Goal: Information Seeking & Learning: Learn about a topic

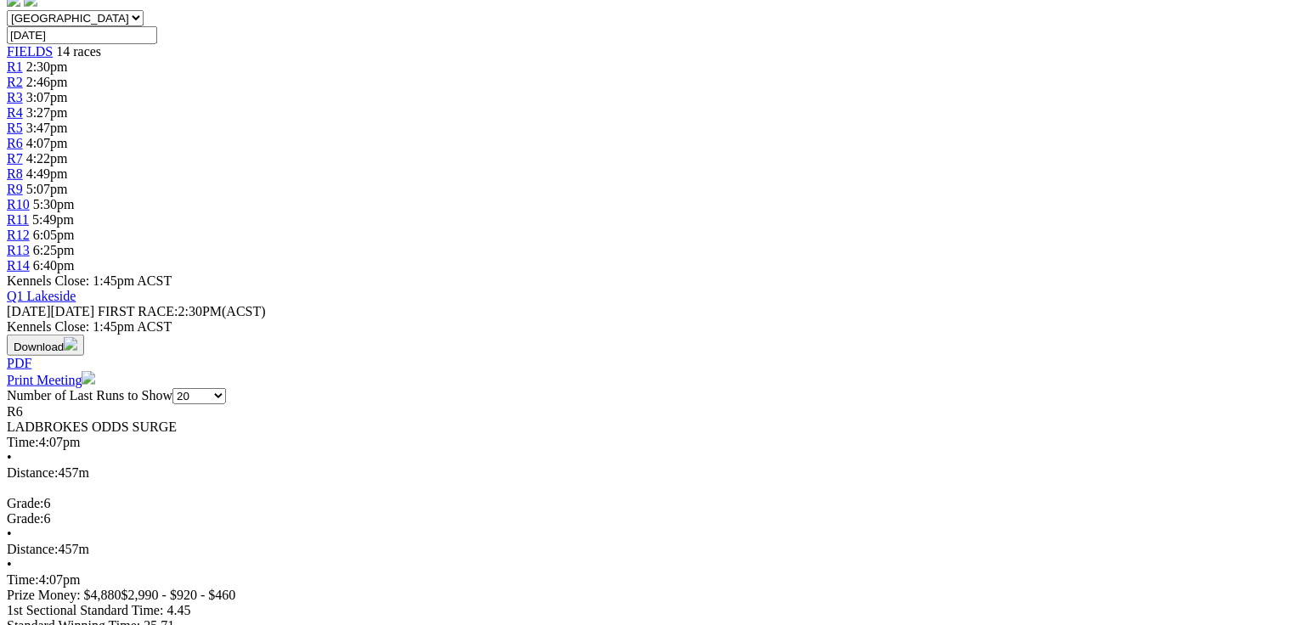
scroll to position [544, 0]
drag, startPoint x: 1159, startPoint y: 476, endPoint x: 1189, endPoint y: 506, distance: 42.6
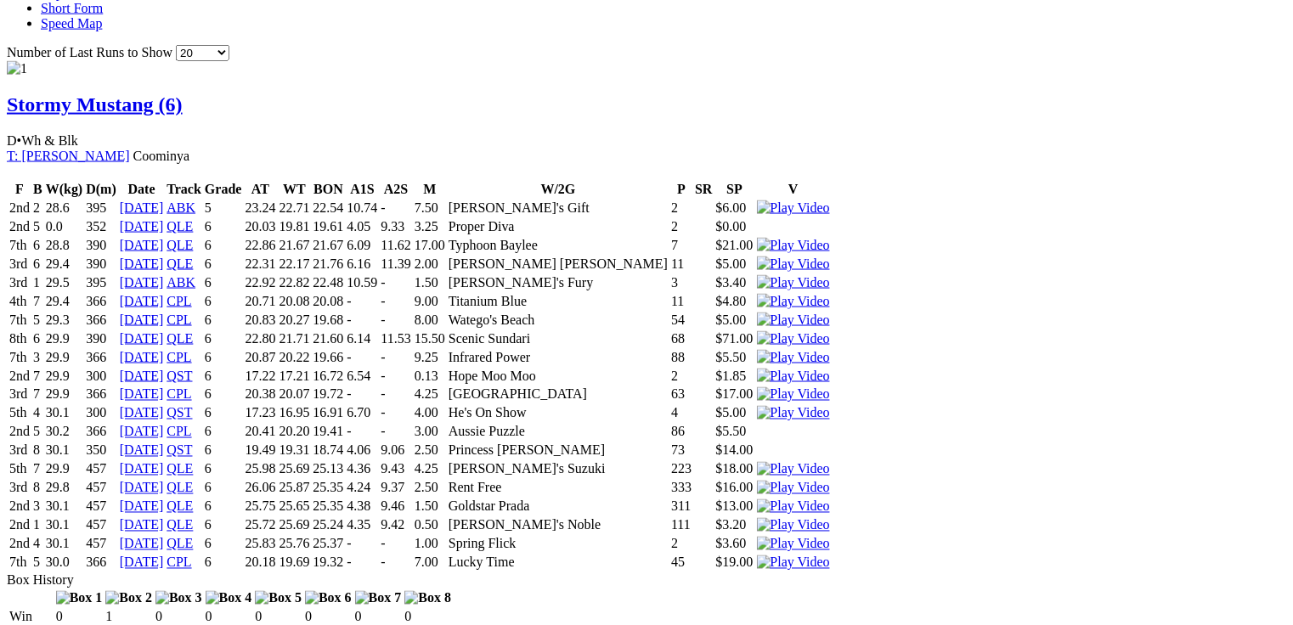
scroll to position [1291, 0]
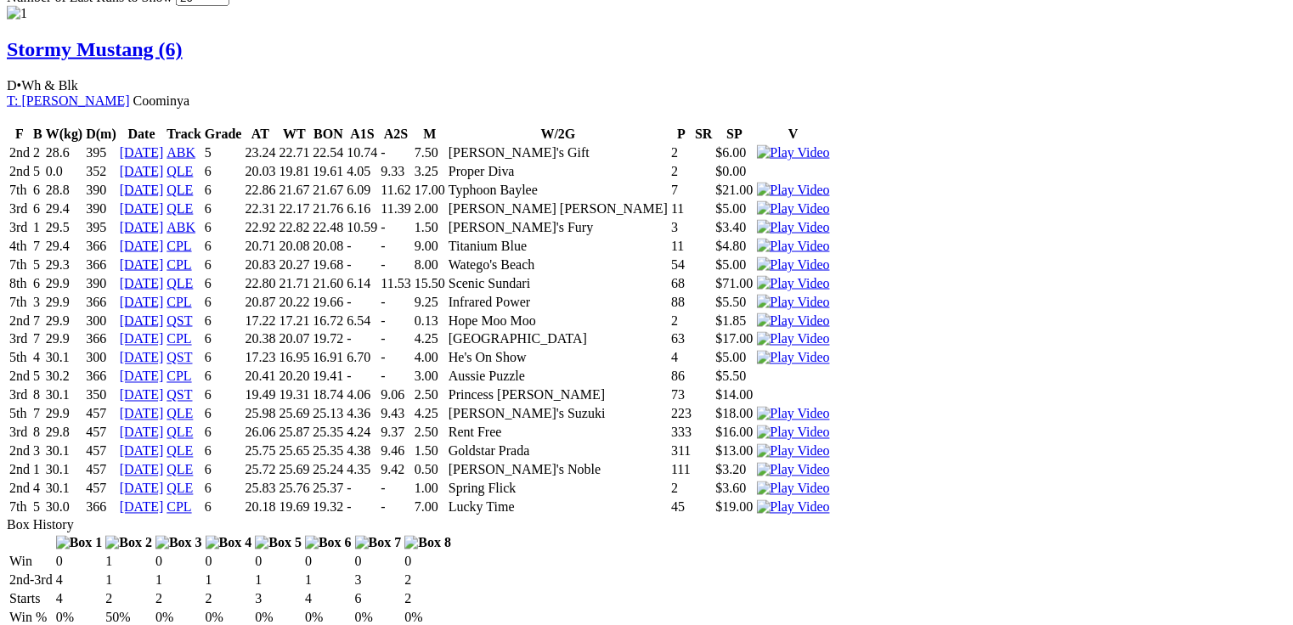
drag, startPoint x: 386, startPoint y: 415, endPoint x: 422, endPoint y: 422, distance: 37.3
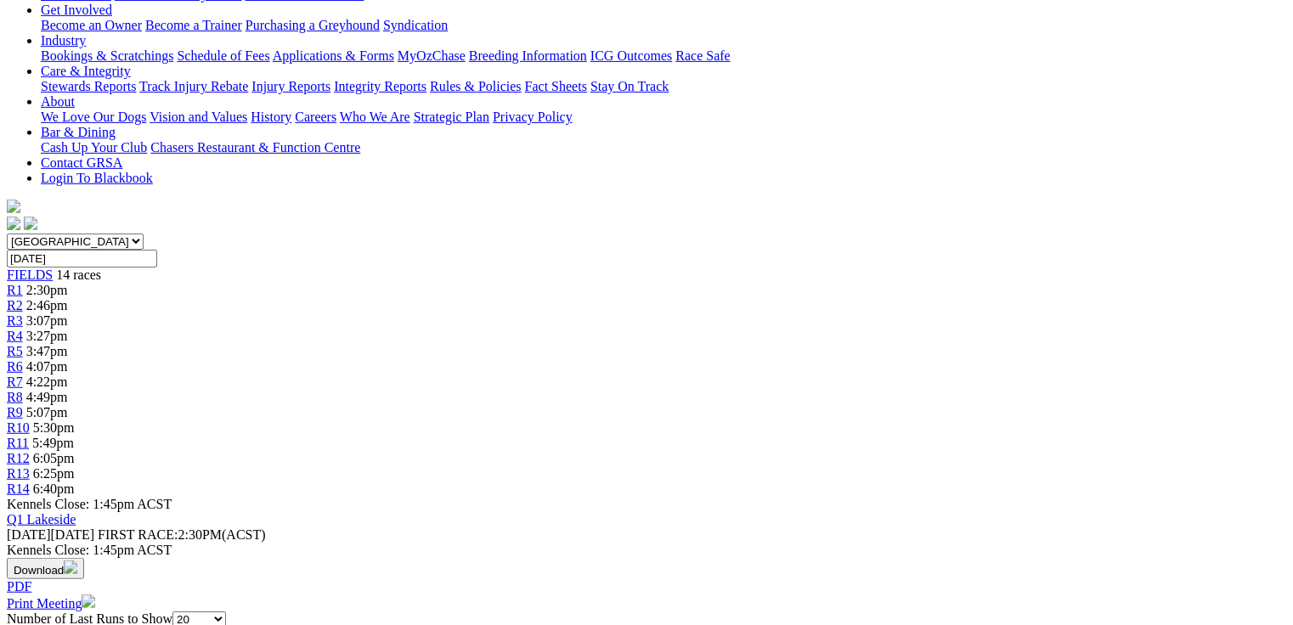
scroll to position [0, 0]
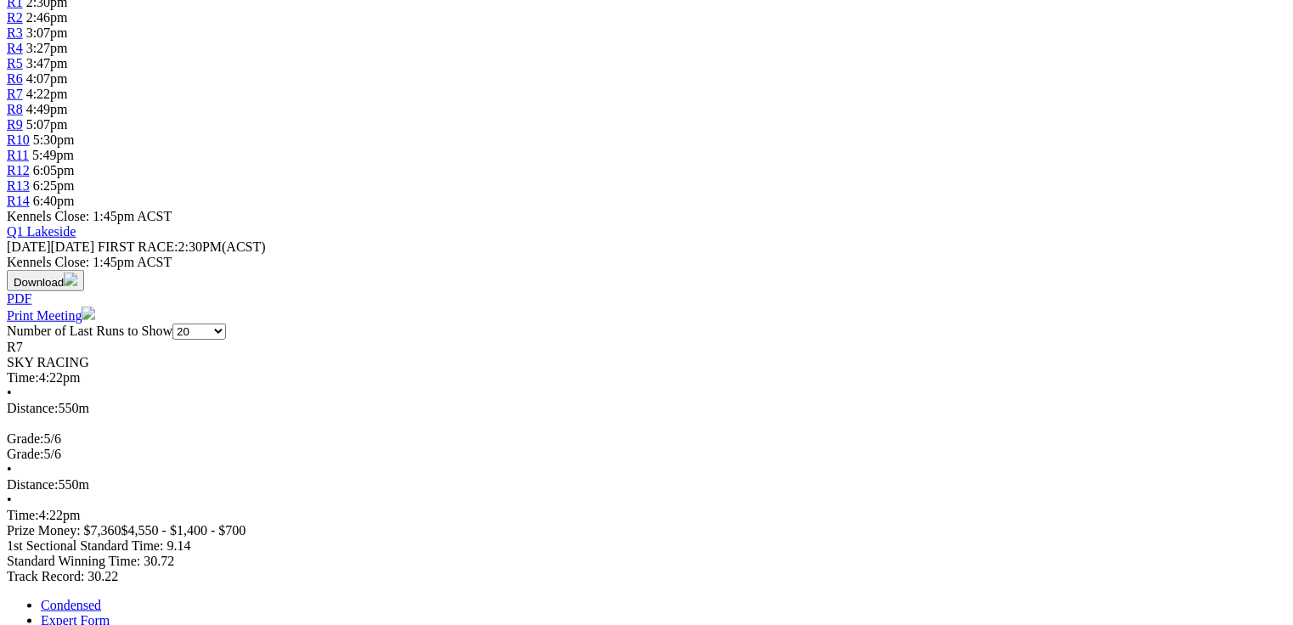
scroll to position [612, 0]
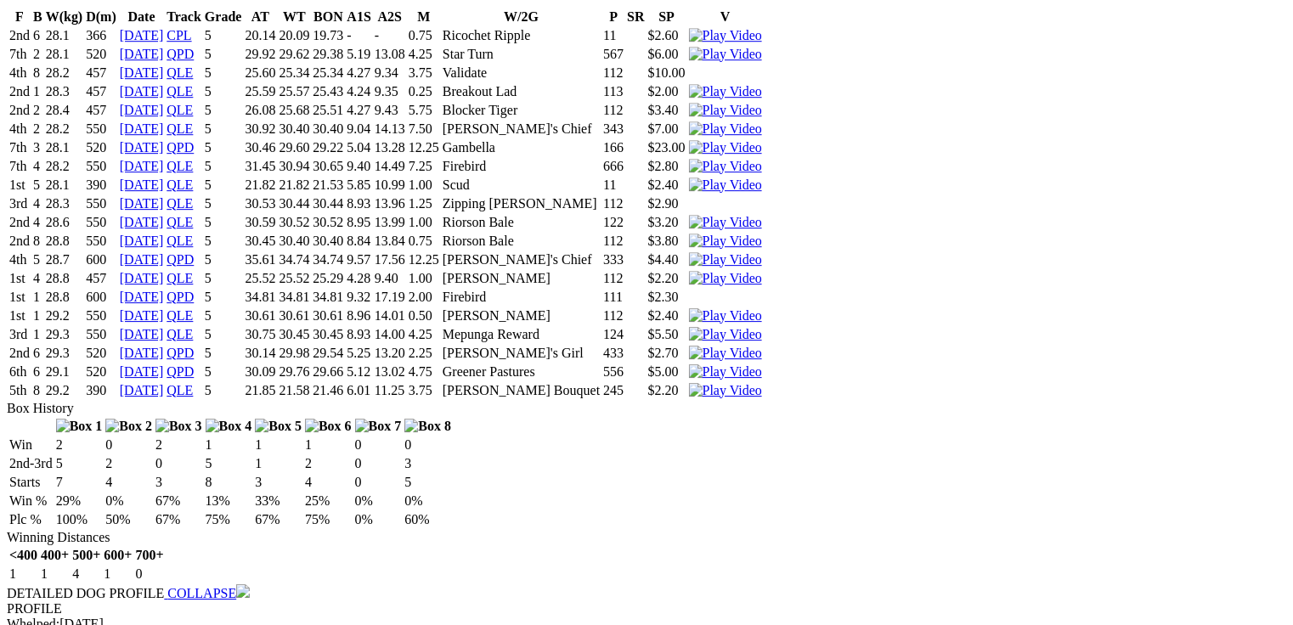
scroll to position [2582, 0]
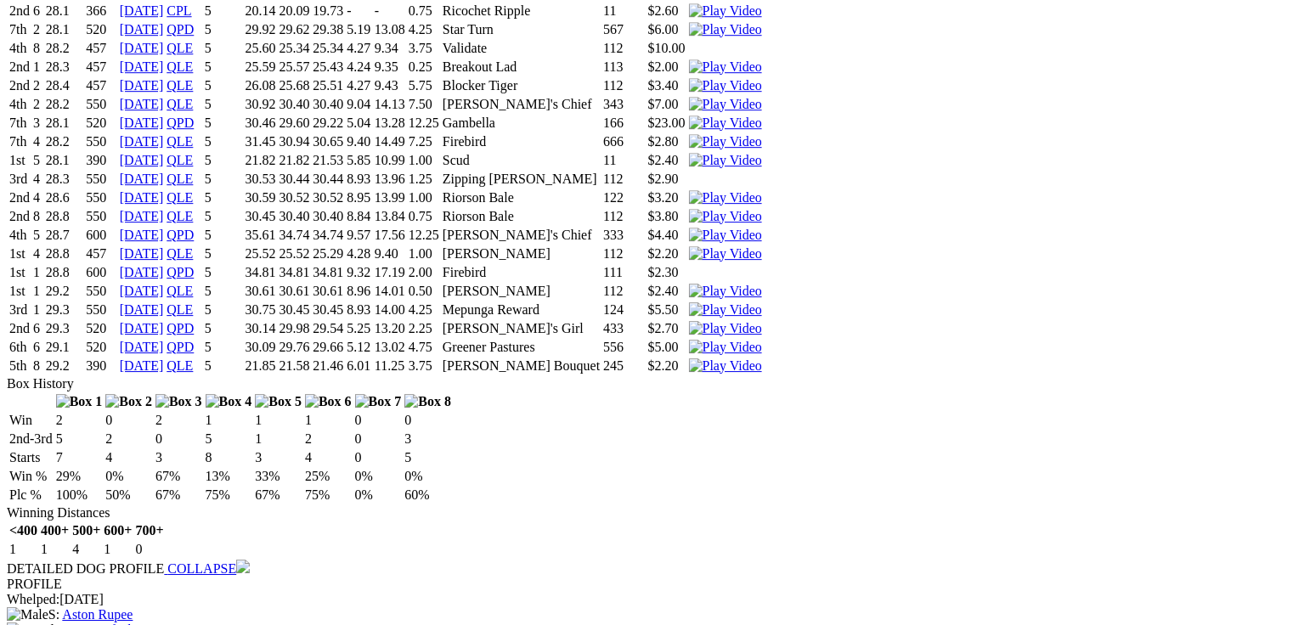
drag, startPoint x: 265, startPoint y: 148, endPoint x: 470, endPoint y: 139, distance: 204.9
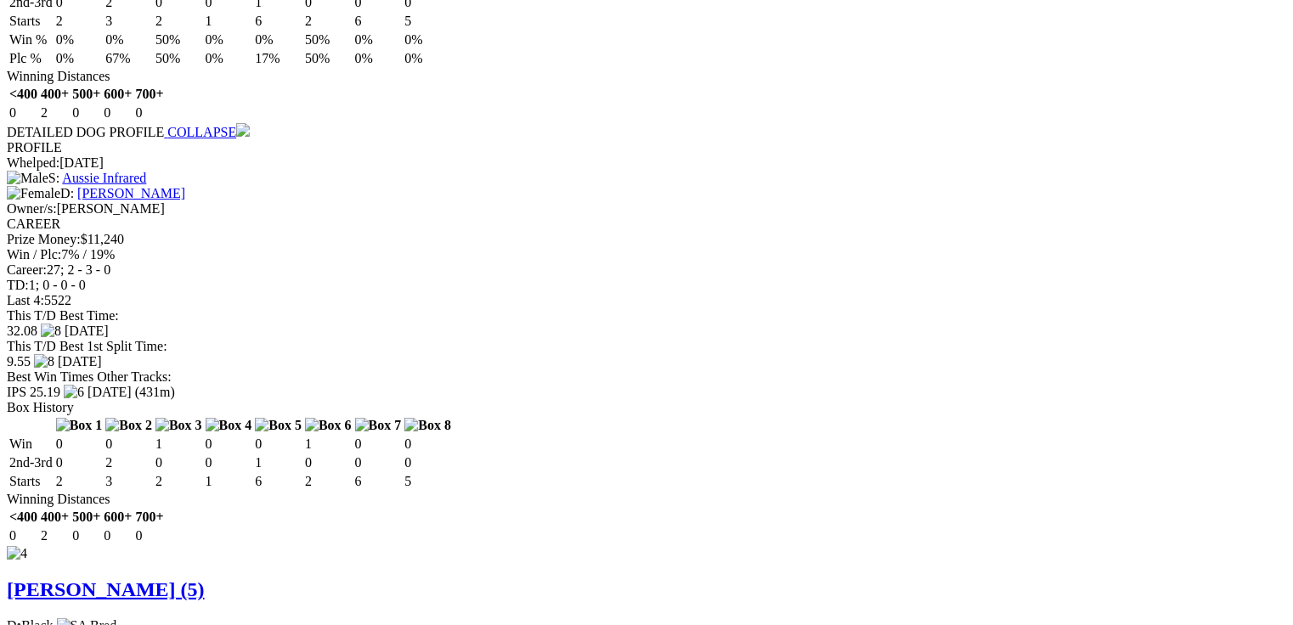
scroll to position [0, 0]
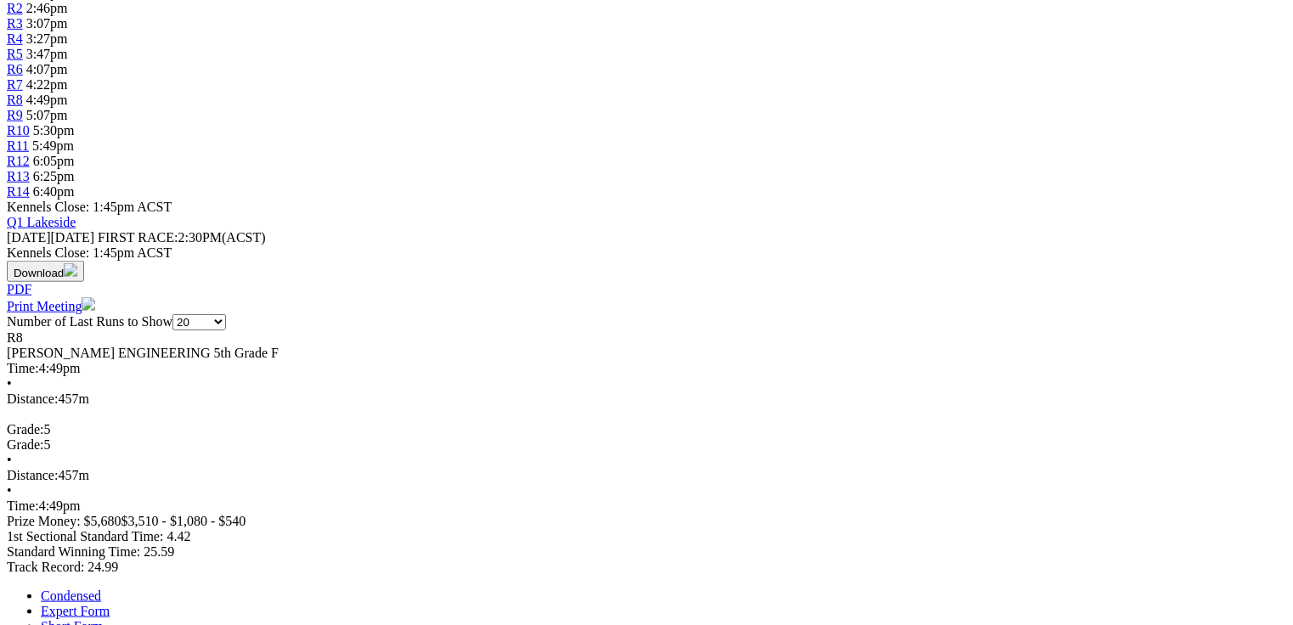
scroll to position [544, 0]
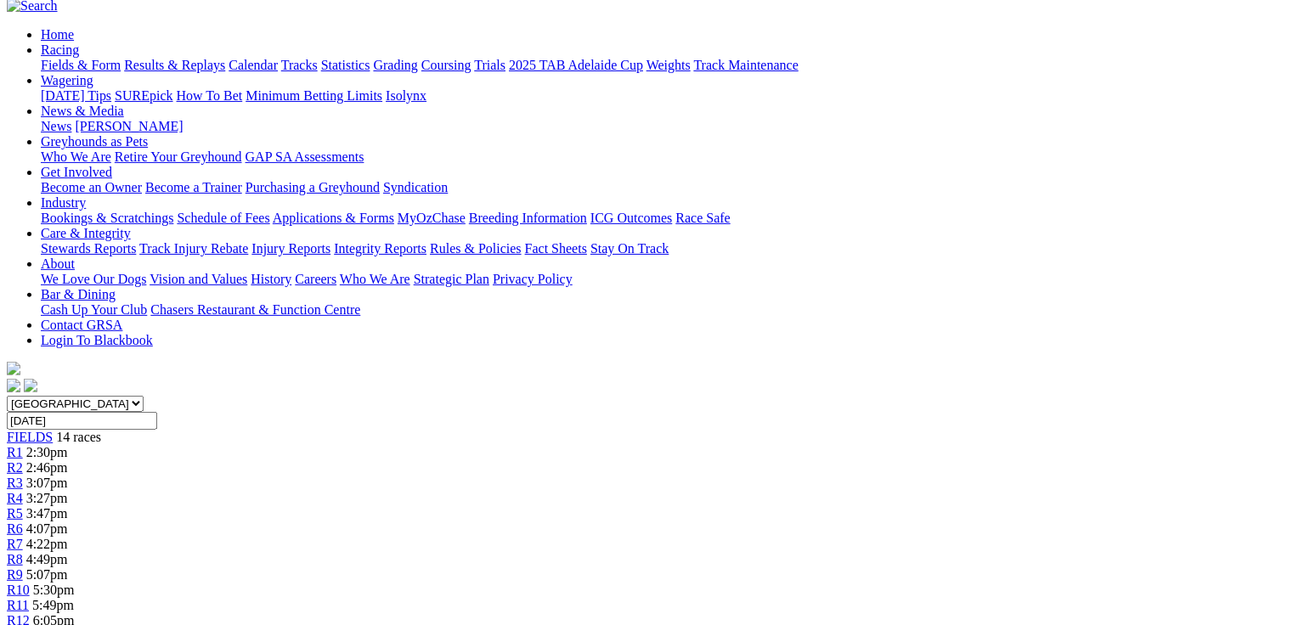
scroll to position [132, 0]
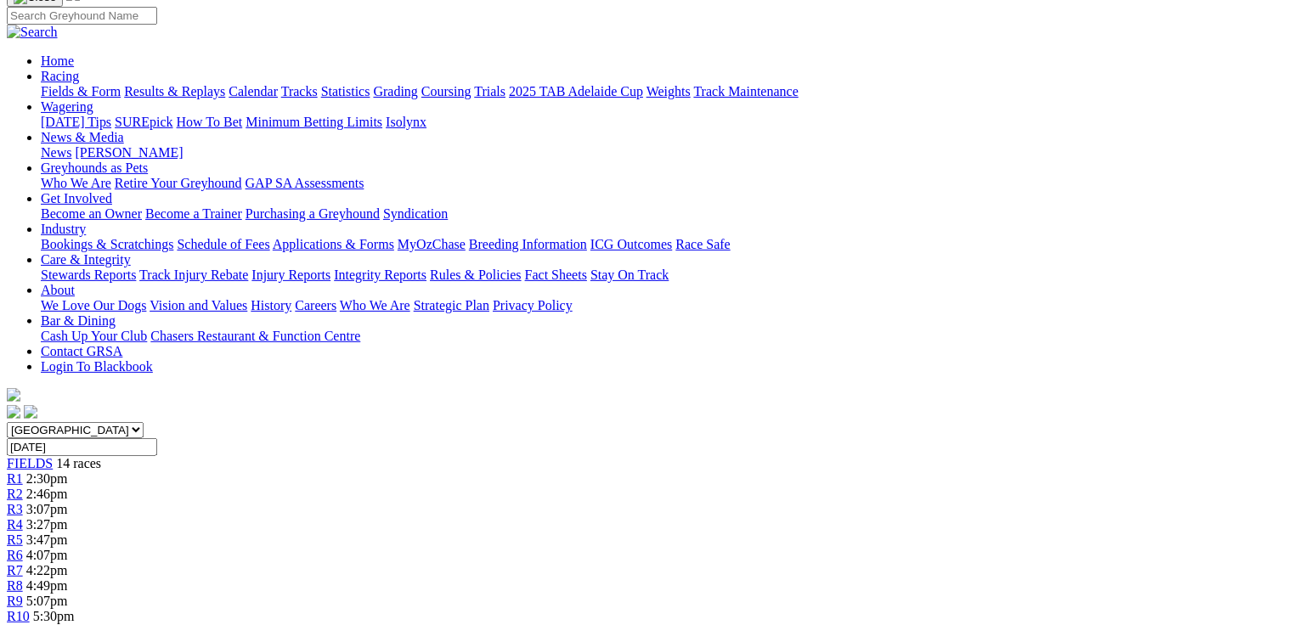
click at [784, 594] on div "R9 5:07pm" at bounding box center [646, 601] width 1279 height 15
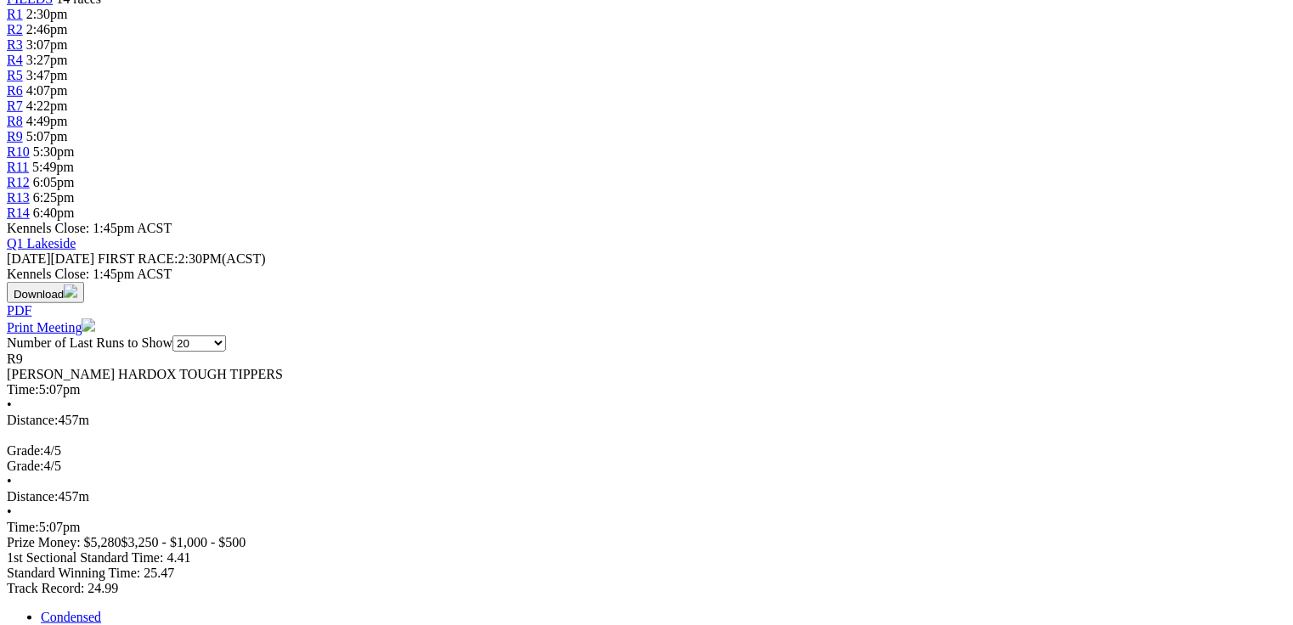
scroll to position [612, 0]
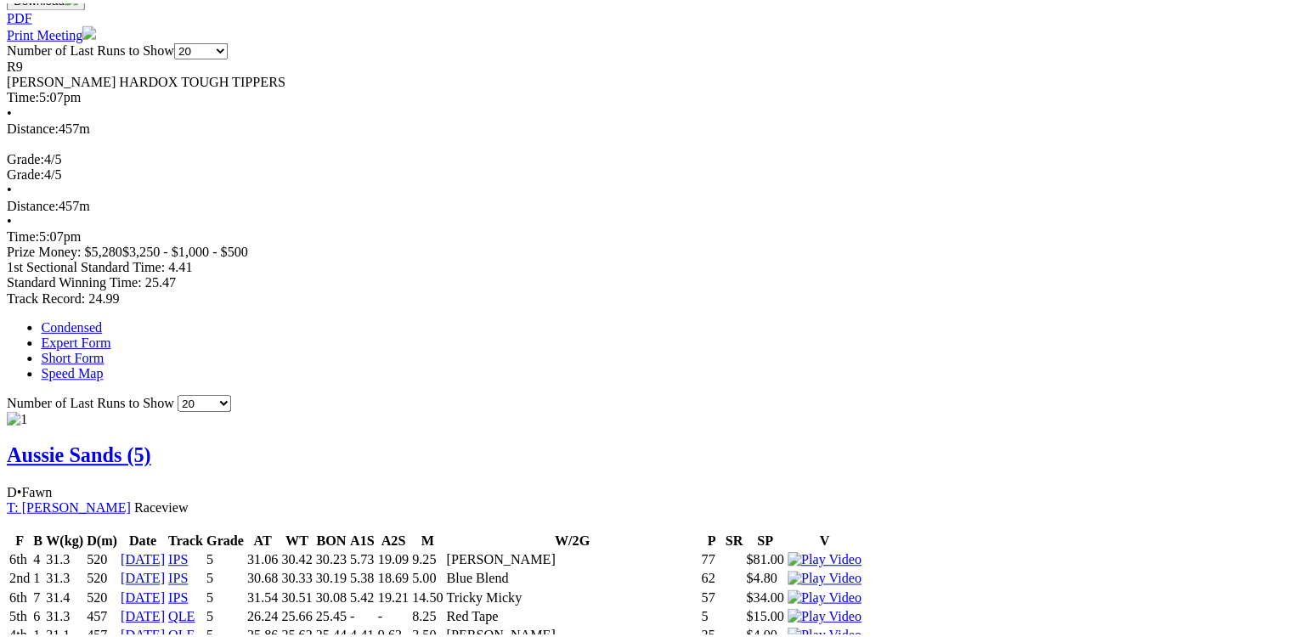
scroll to position [951, 0]
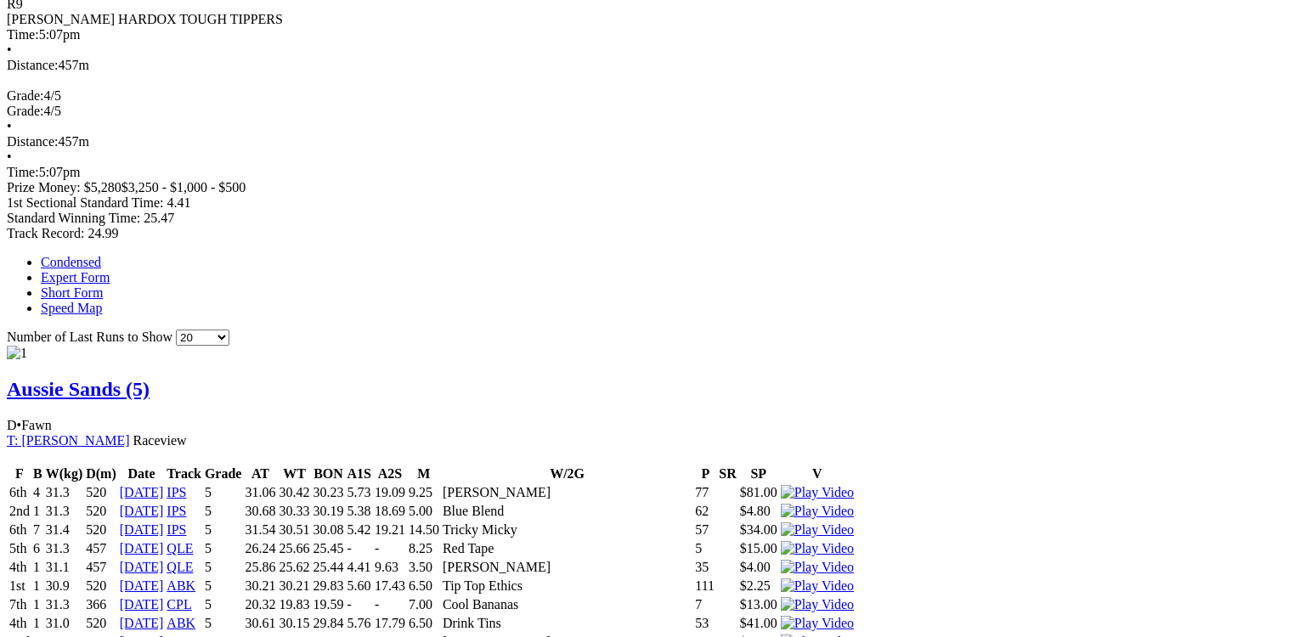
drag, startPoint x: 245, startPoint y: 320, endPoint x: 255, endPoint y: 324, distance: 10.3
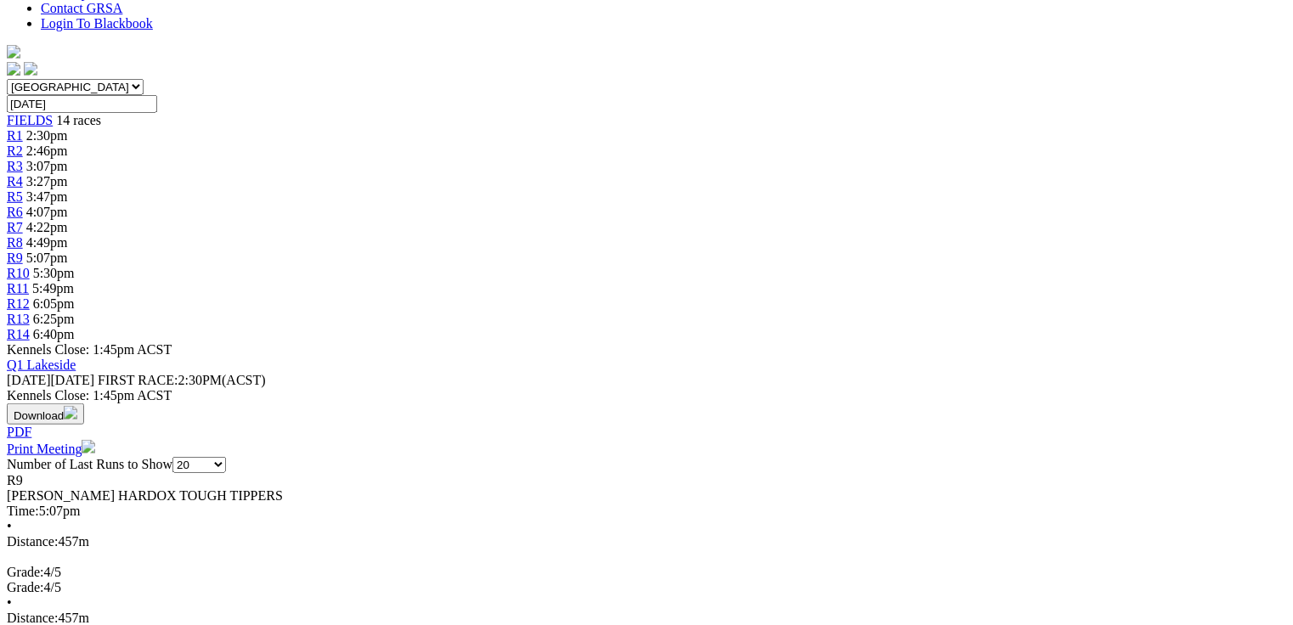
scroll to position [68, 0]
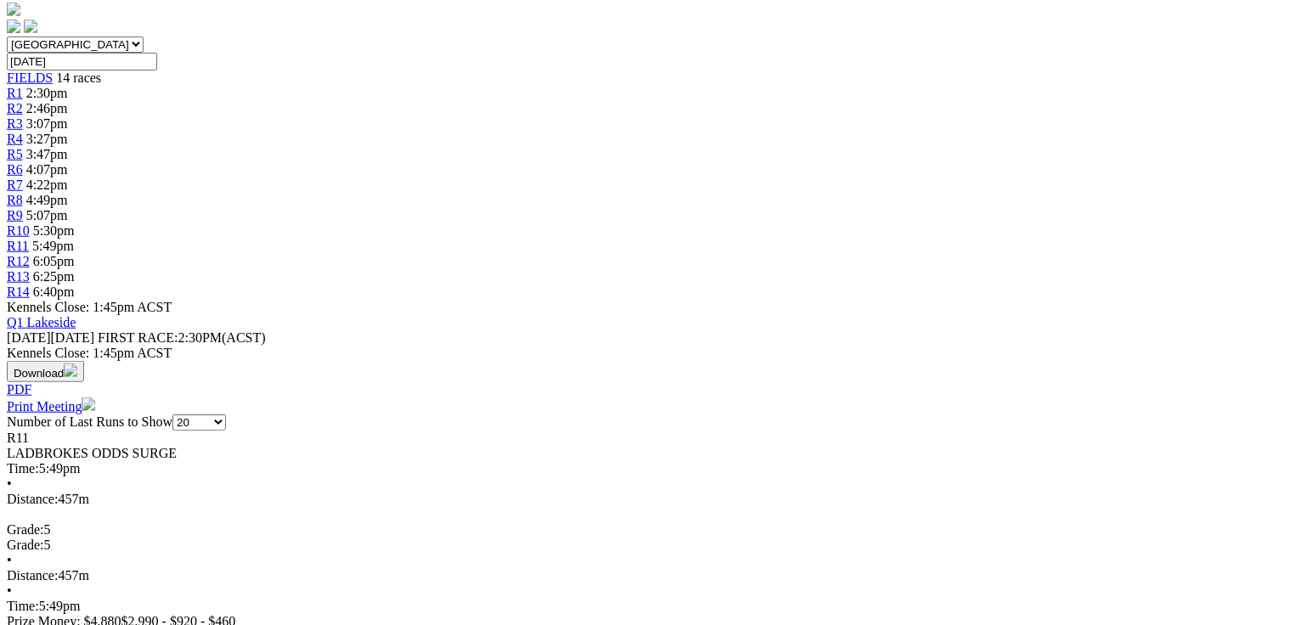
scroll to position [544, 0]
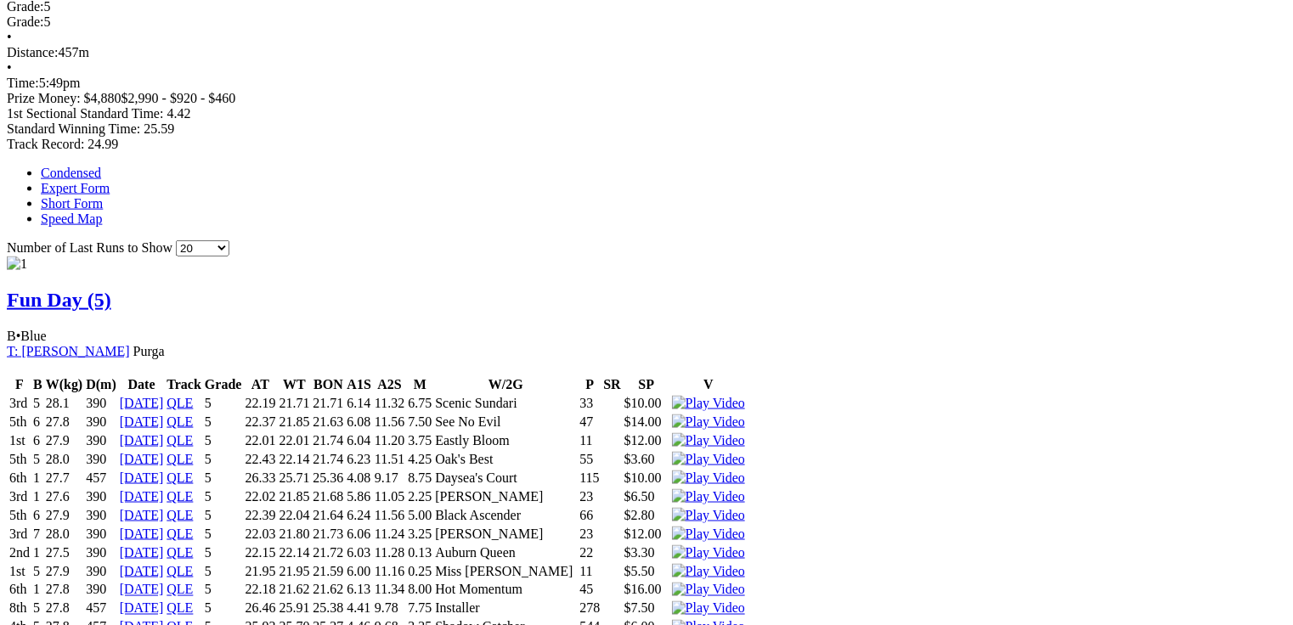
scroll to position [0, 0]
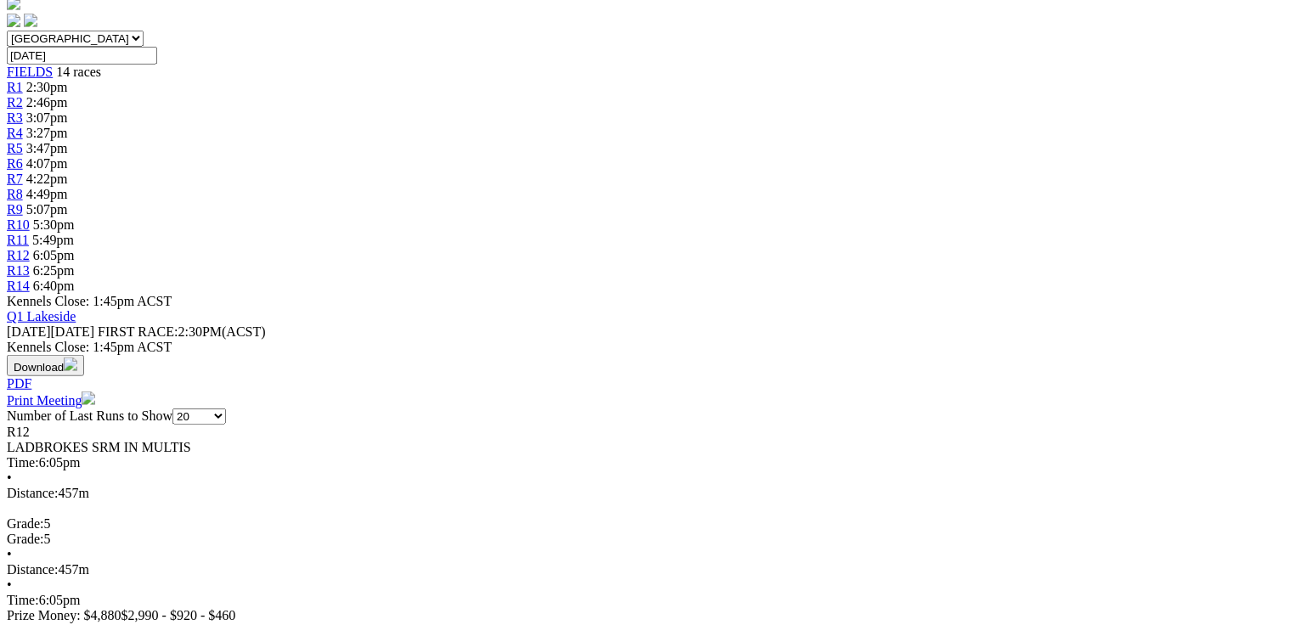
scroll to position [612, 0]
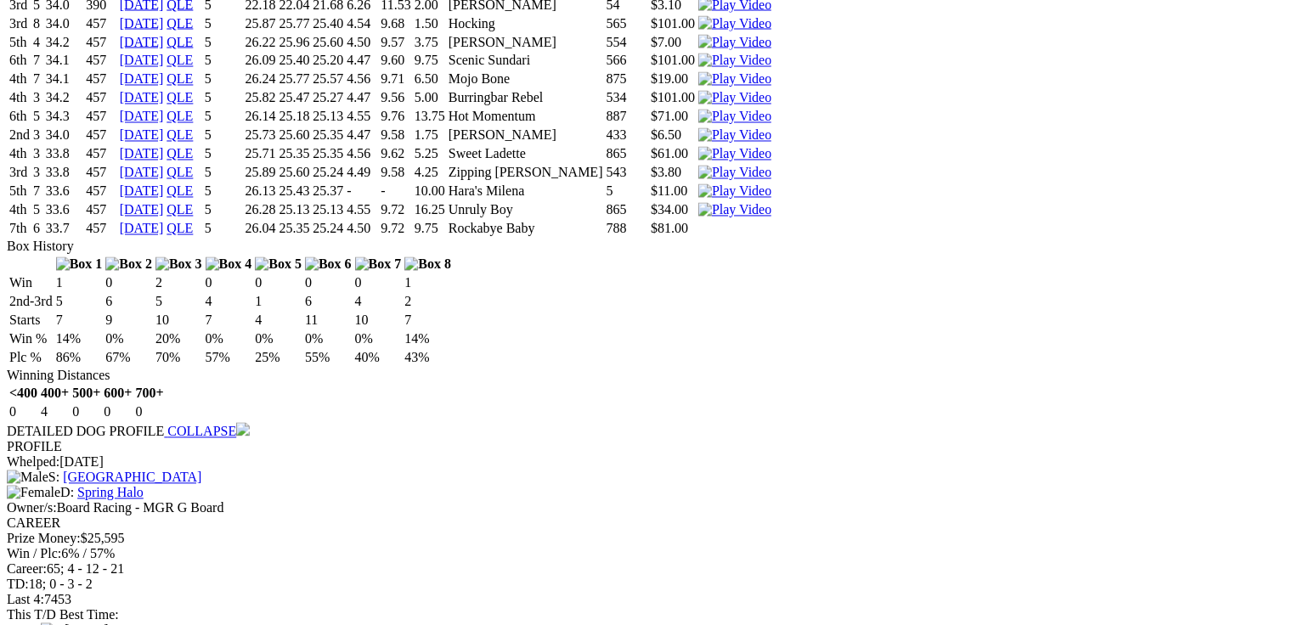
scroll to position [1427, 0]
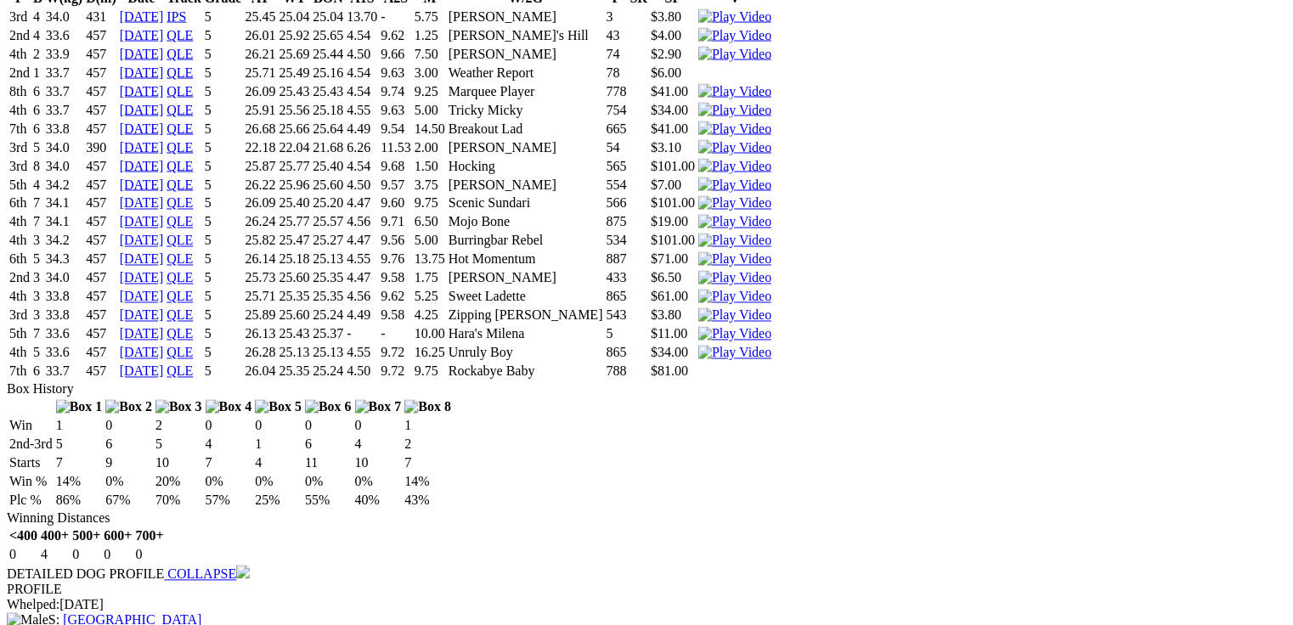
drag, startPoint x: 378, startPoint y: 205, endPoint x: 414, endPoint y: 206, distance: 35.7
drag, startPoint x: 393, startPoint y: 208, endPoint x: 414, endPoint y: 204, distance: 20.8
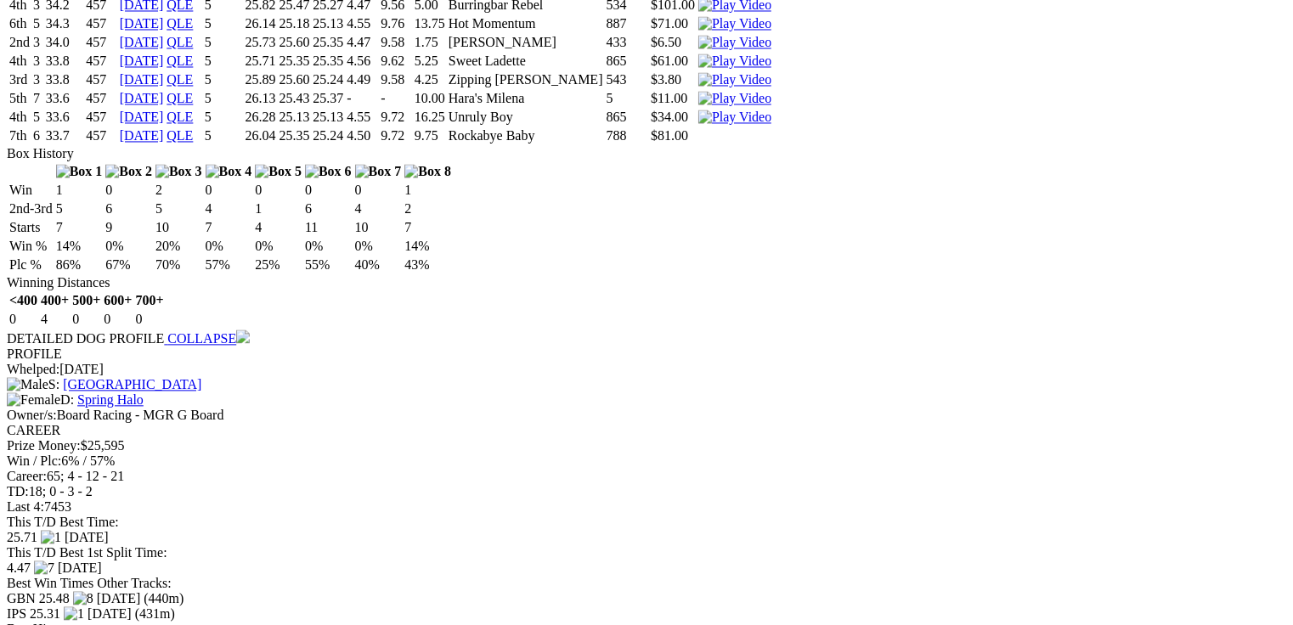
scroll to position [1731, 0]
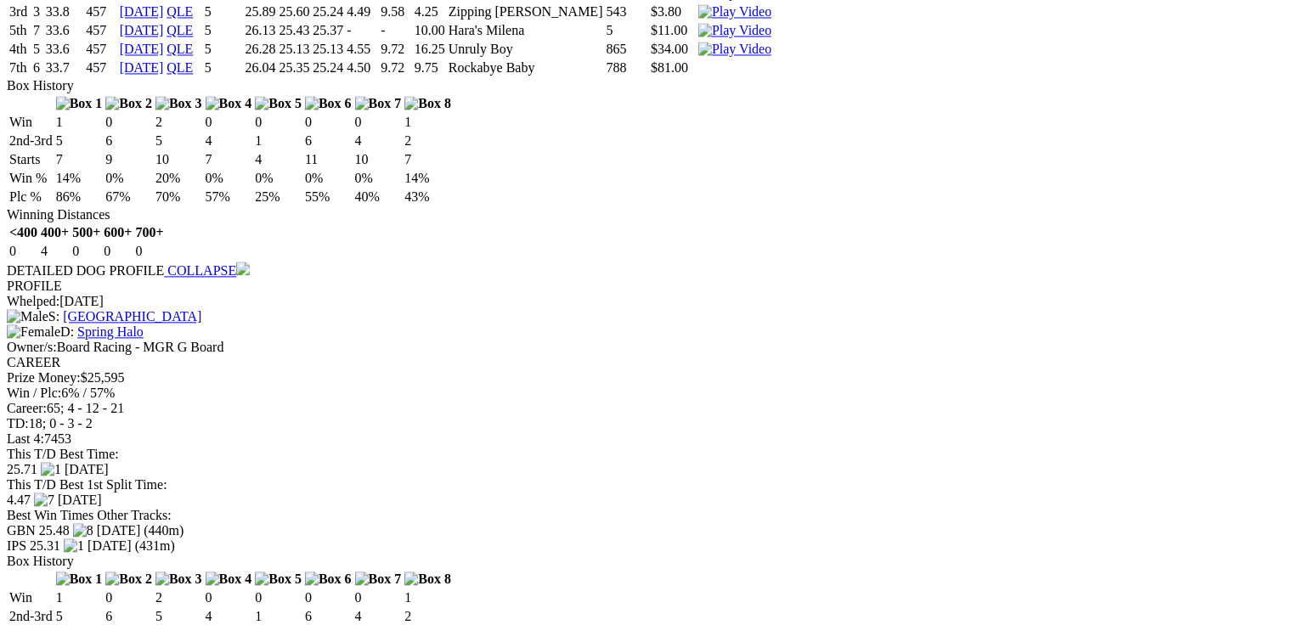
drag, startPoint x: 72, startPoint y: 102, endPoint x: 584, endPoint y: 112, distance: 512.3
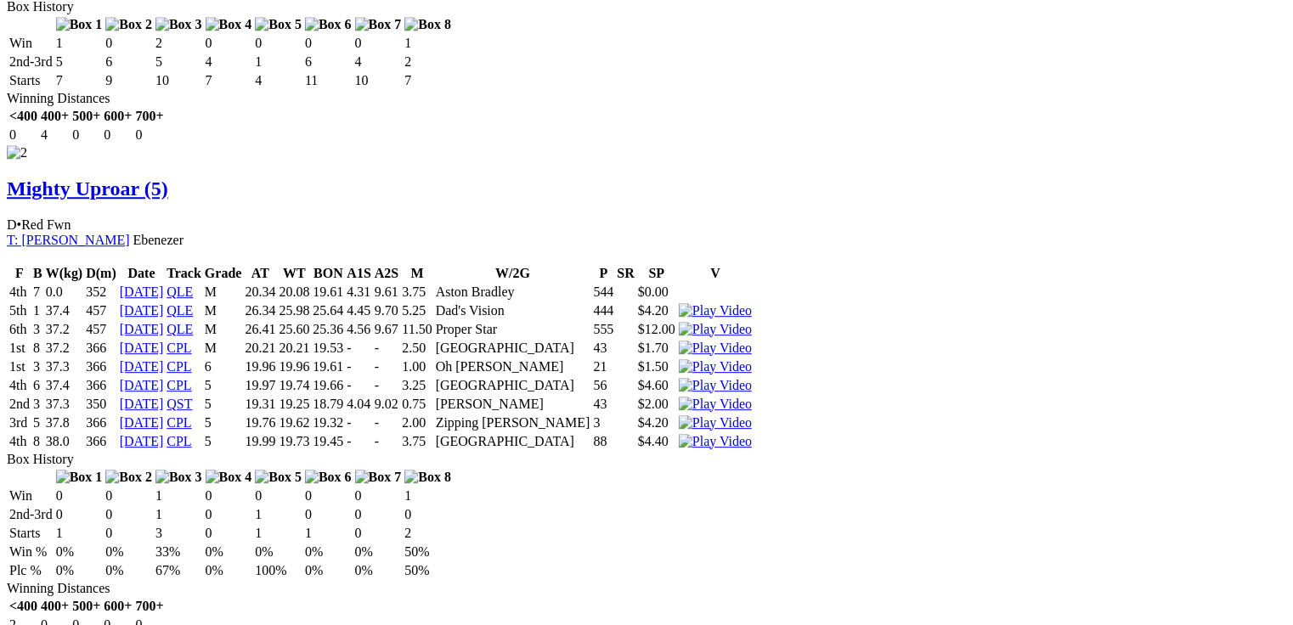
scroll to position [2547, 0]
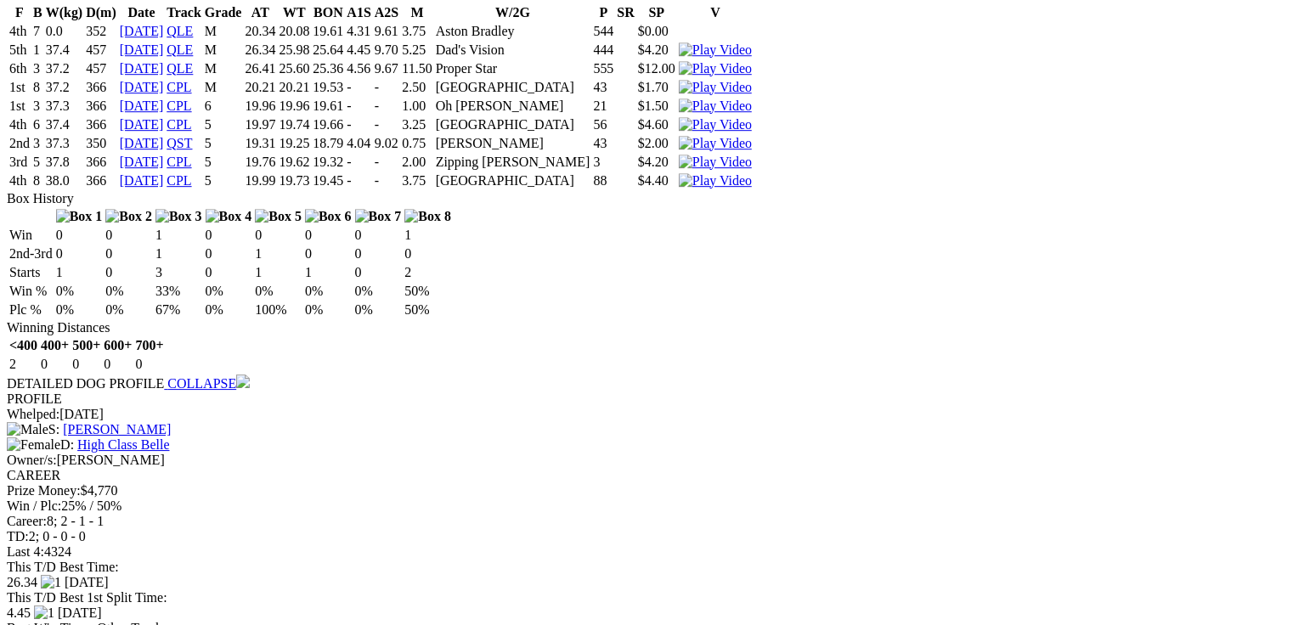
drag, startPoint x: 635, startPoint y: 347, endPoint x: 694, endPoint y: 347, distance: 58.6
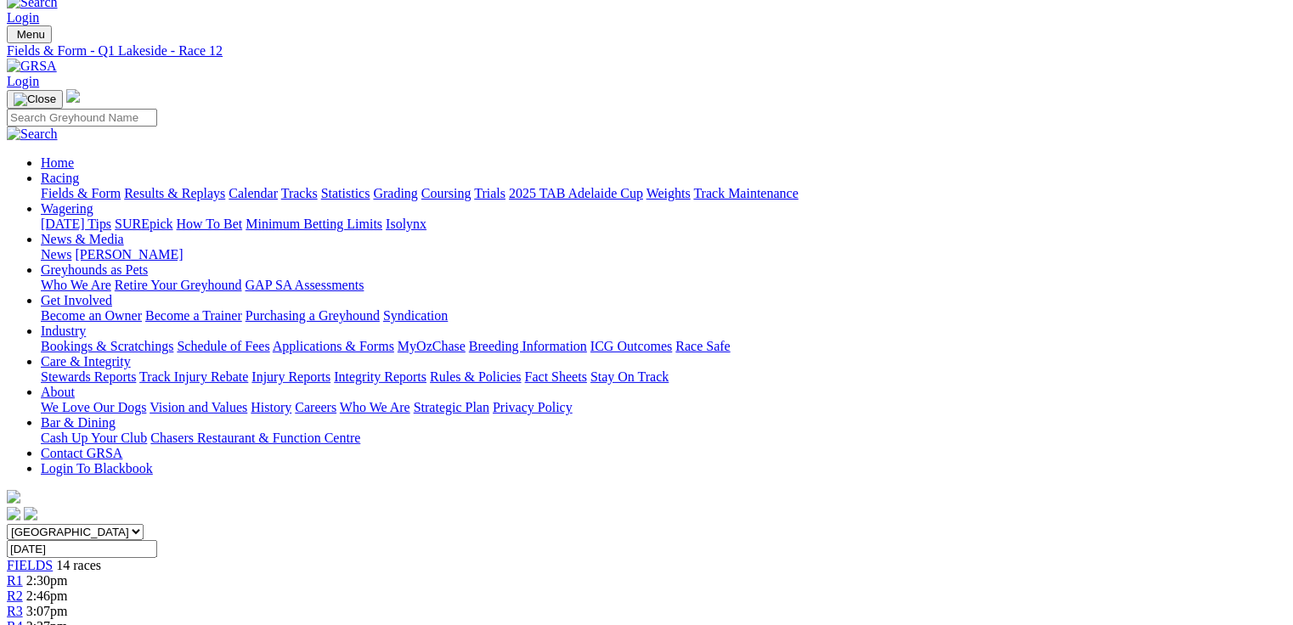
scroll to position [0, 0]
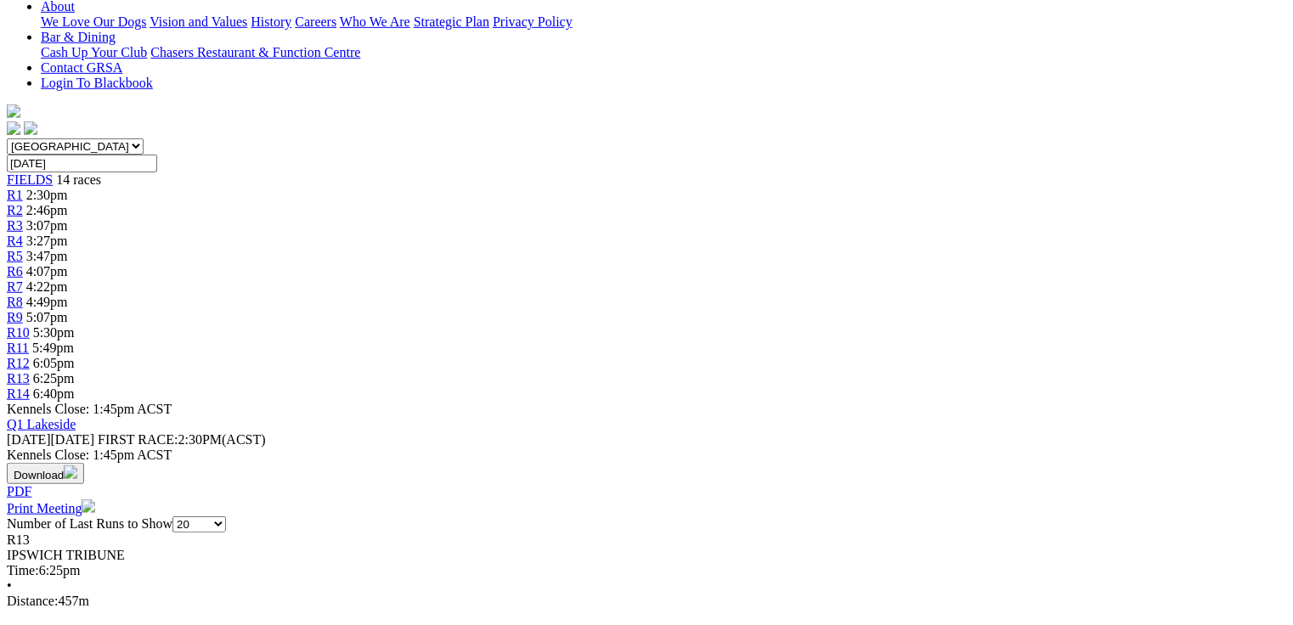
scroll to position [544, 0]
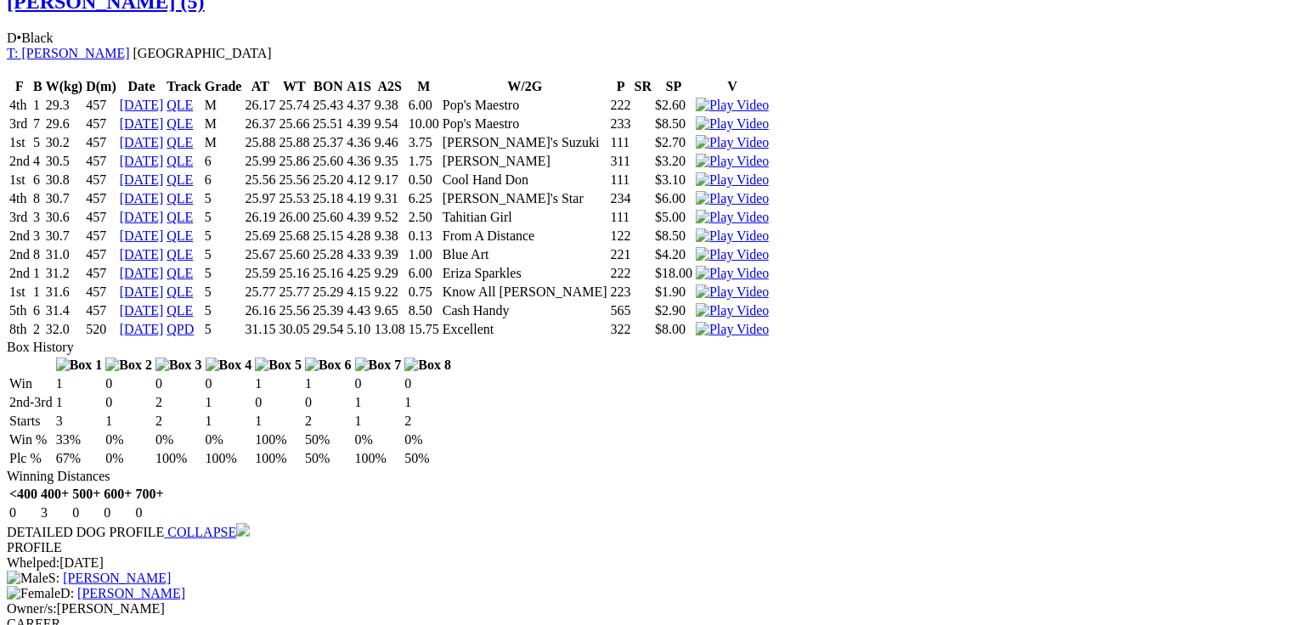
scroll to position [0, 0]
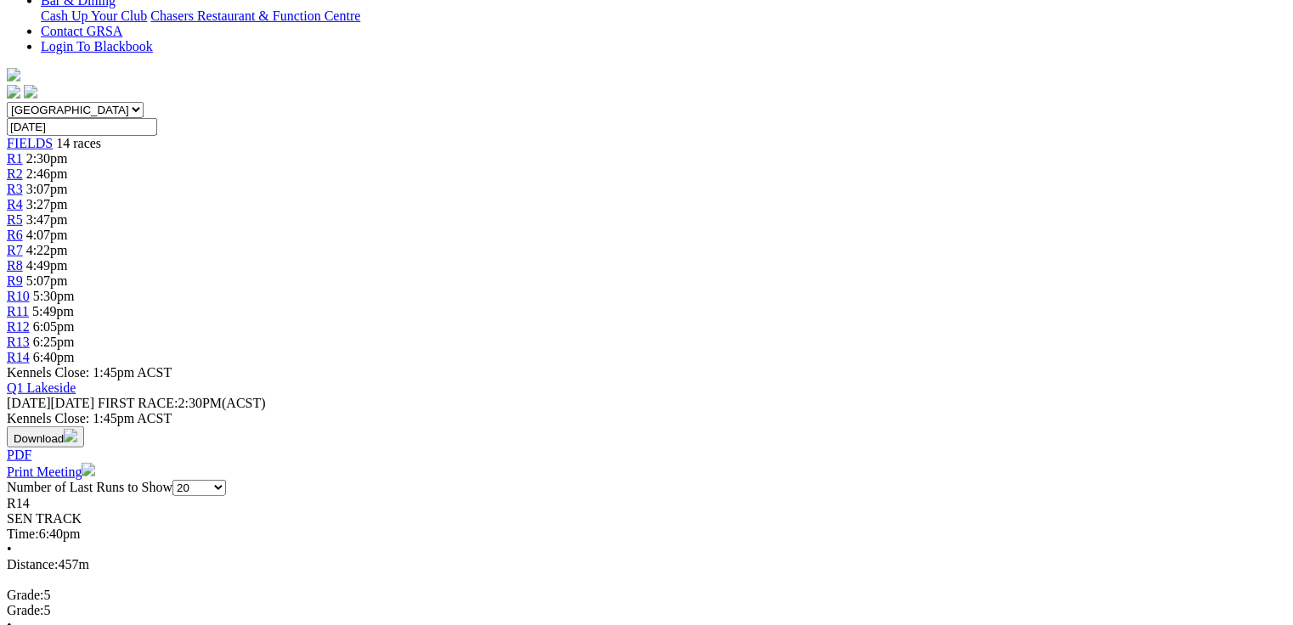
scroll to position [476, 0]
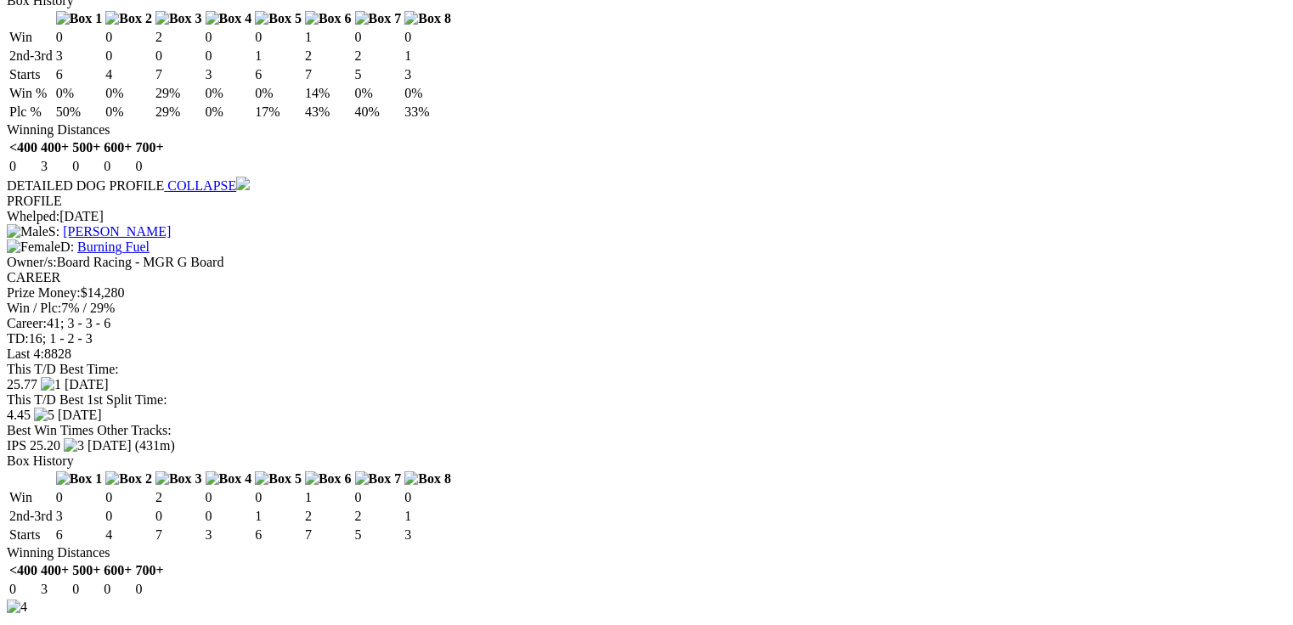
scroll to position [0, 0]
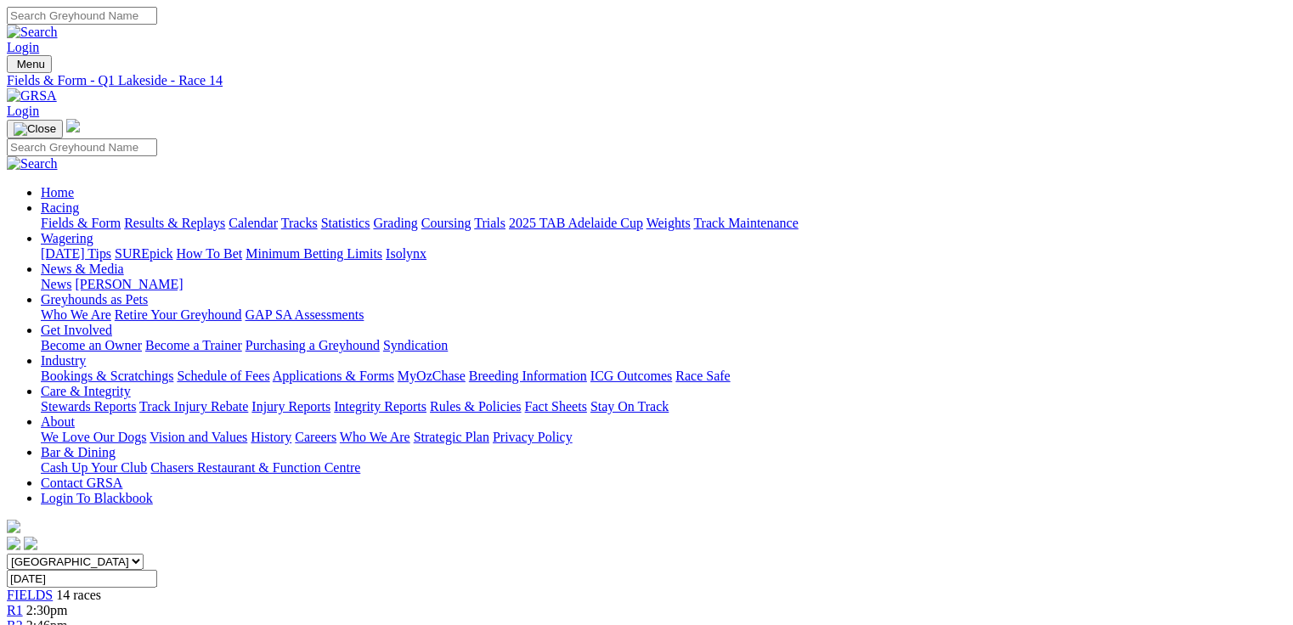
click at [59, 216] on link "Fields & Form" at bounding box center [81, 223] width 80 height 14
select select "QLD"
click at [115, 554] on select "[GEOGRAPHIC_DATA] [GEOGRAPHIC_DATA] [GEOGRAPHIC_DATA] [GEOGRAPHIC_DATA] [GEOGRA…" at bounding box center [75, 562] width 137 height 16
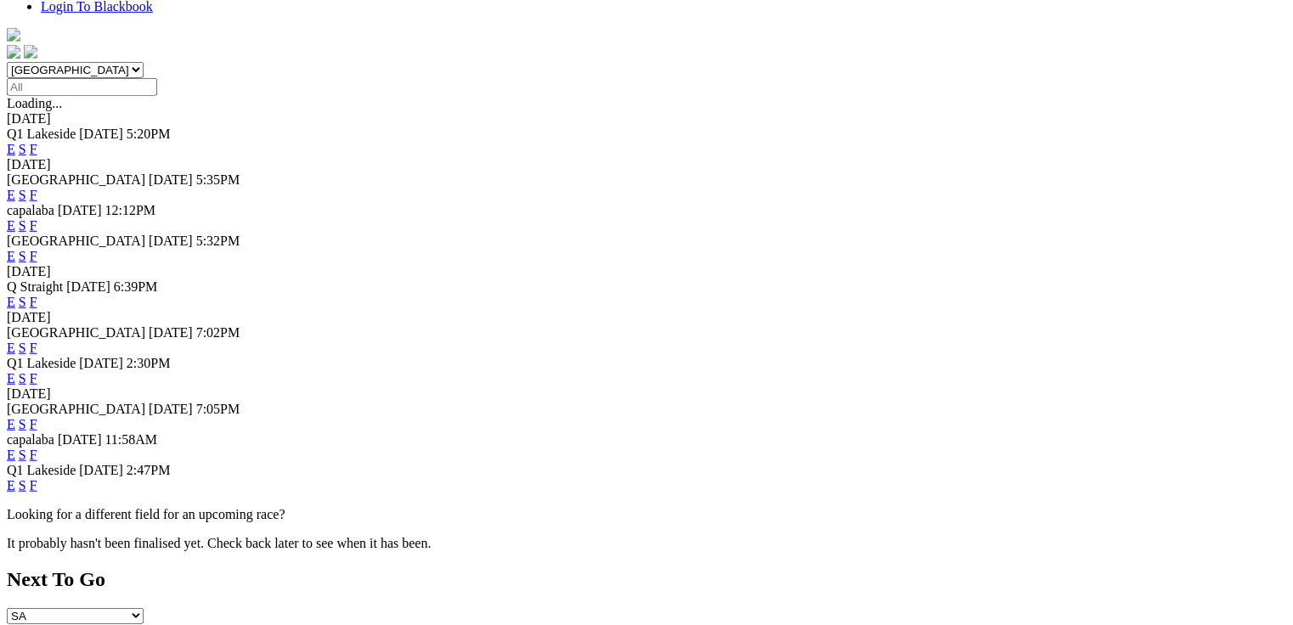
scroll to position [612, 0]
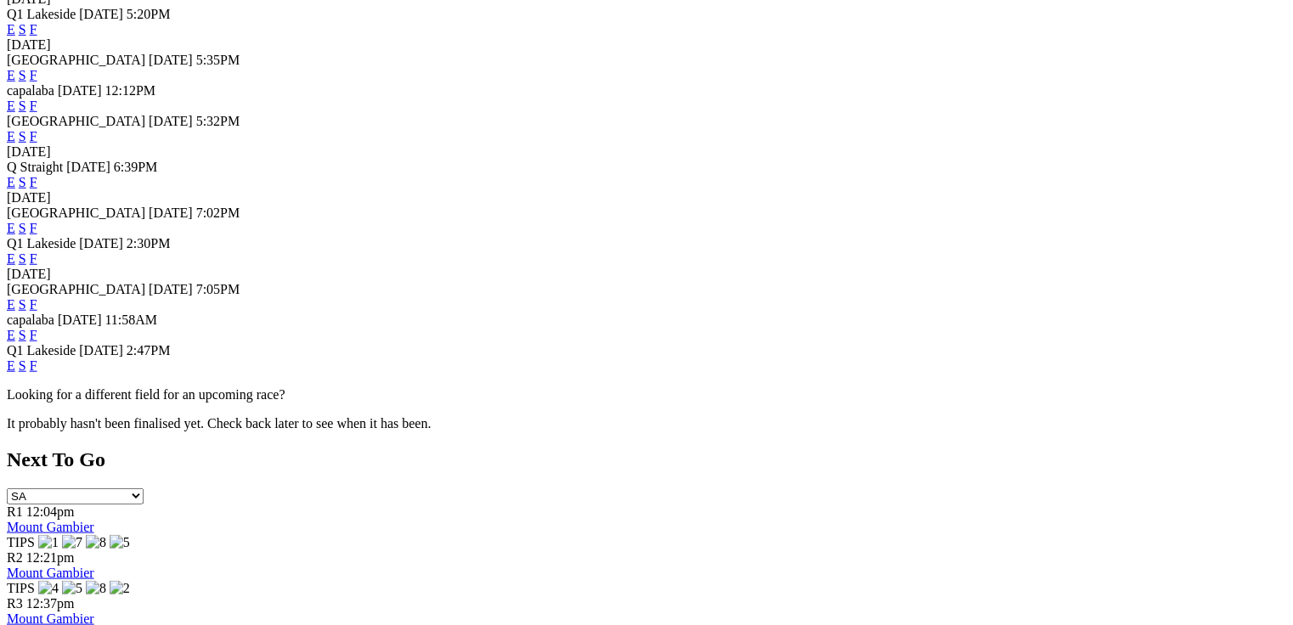
click at [15, 373] on link "E" at bounding box center [11, 365] width 8 height 14
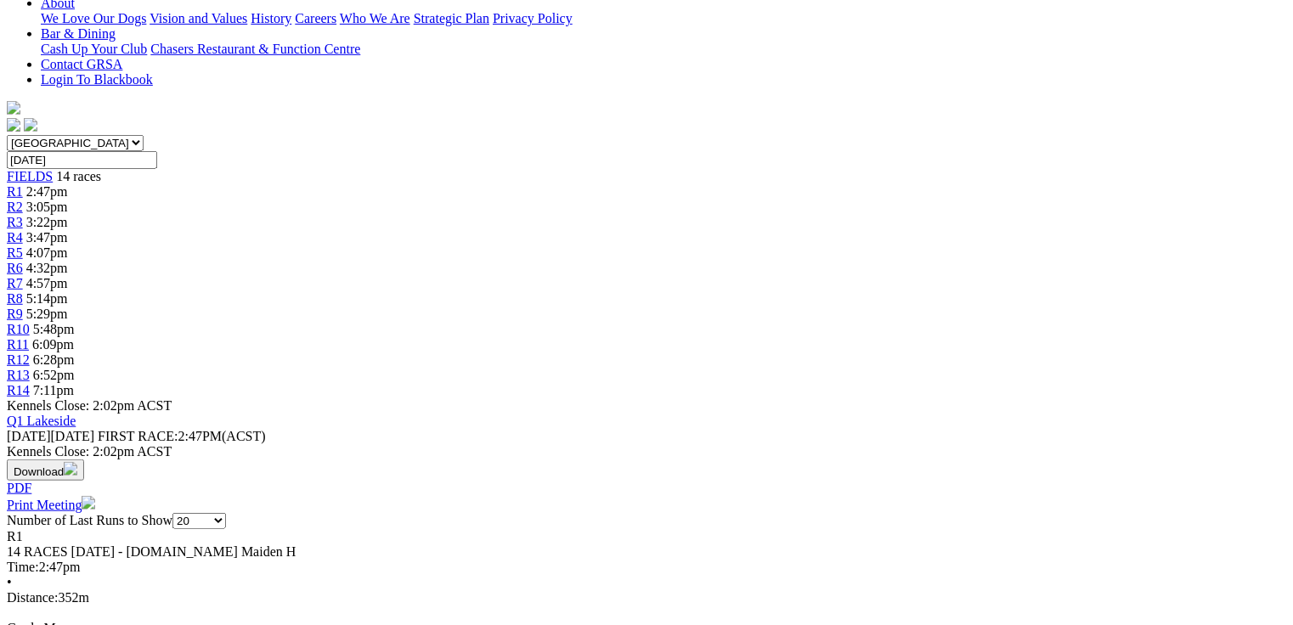
scroll to position [476, 0]
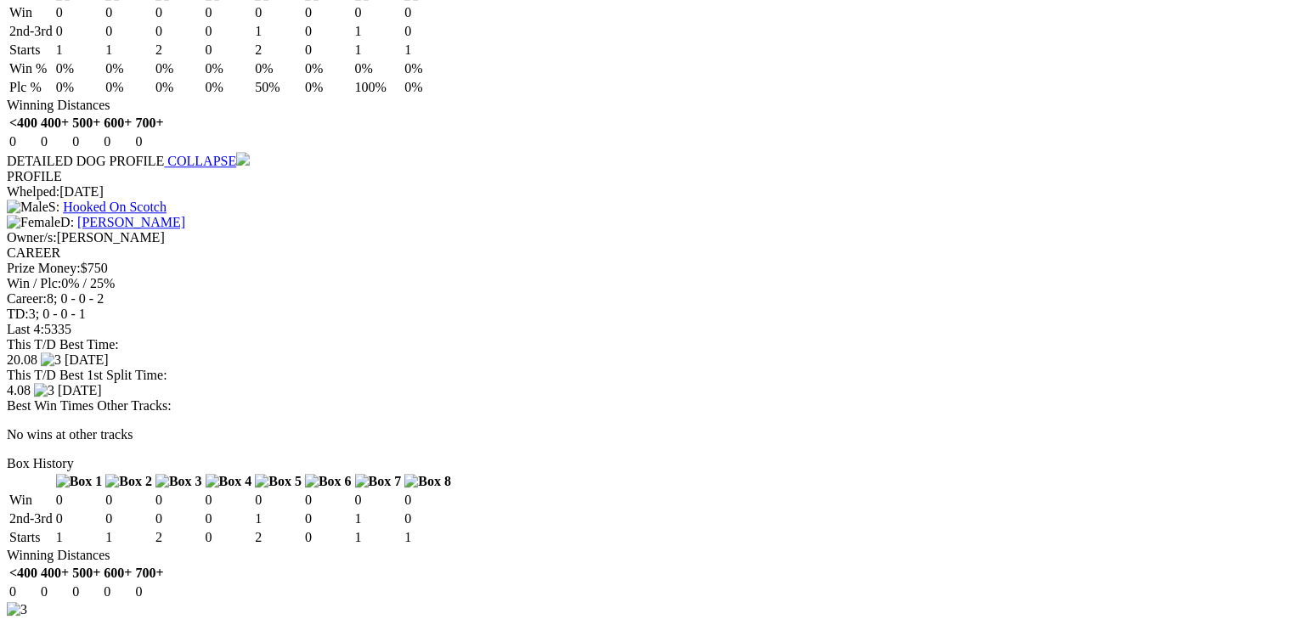
scroll to position [0, 0]
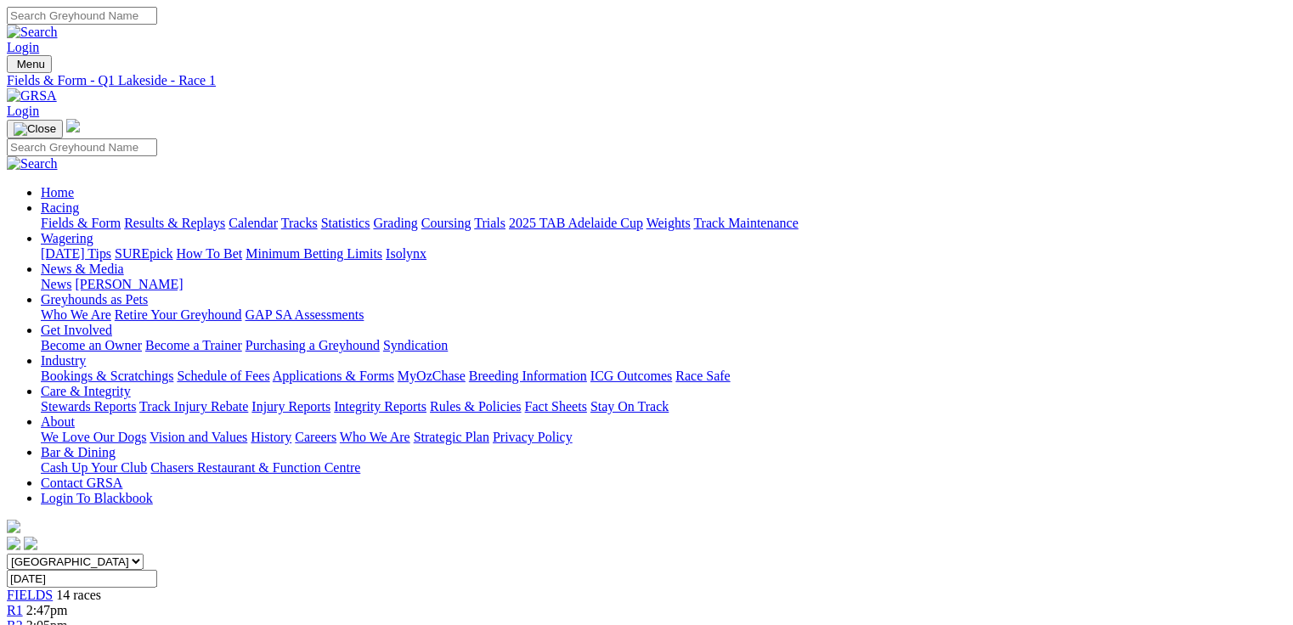
click at [68, 618] on span "3:05pm" at bounding box center [47, 625] width 42 height 14
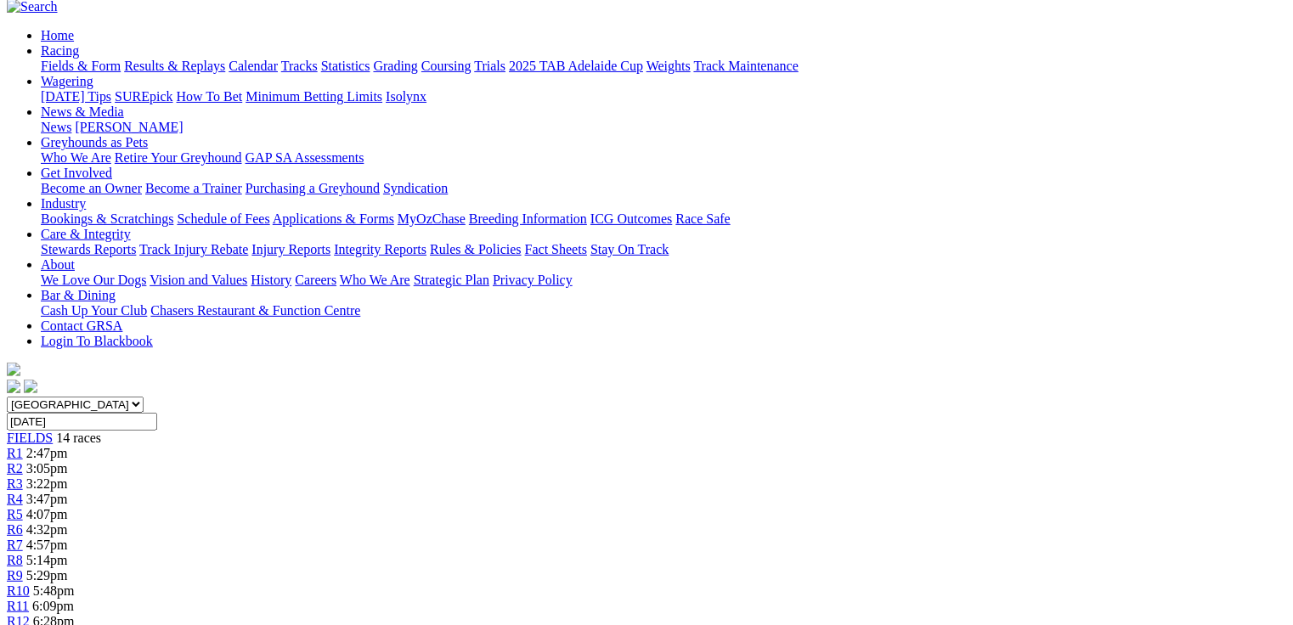
scroll to position [476, 0]
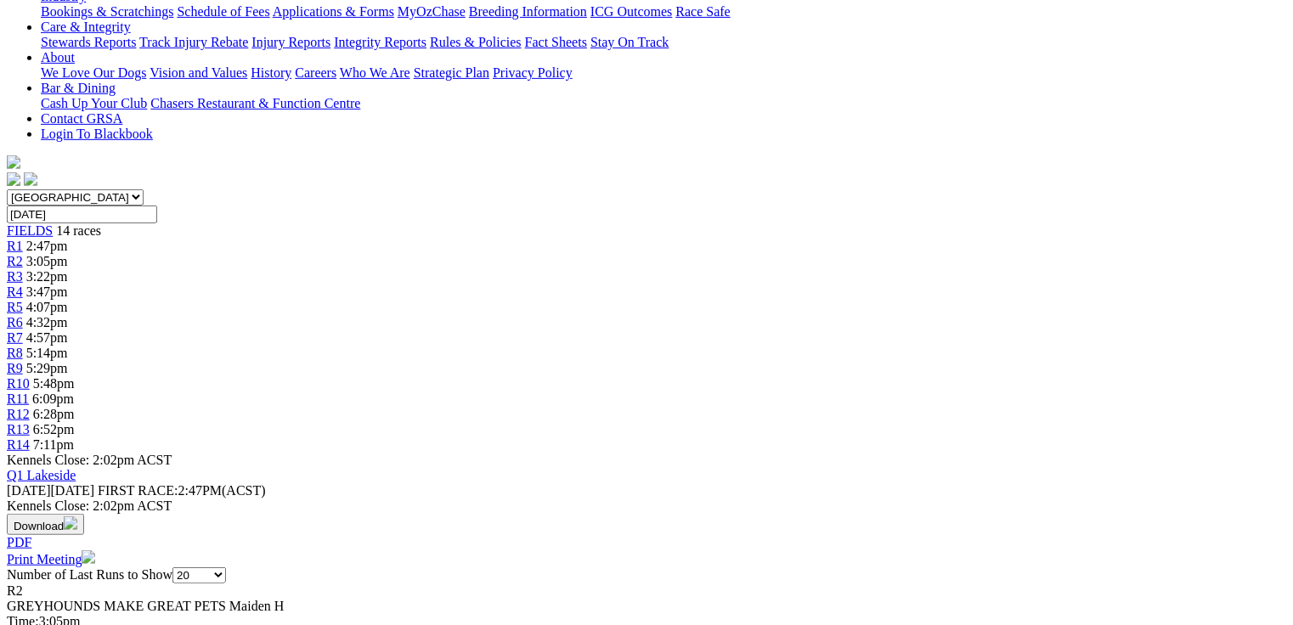
scroll to position [0, 0]
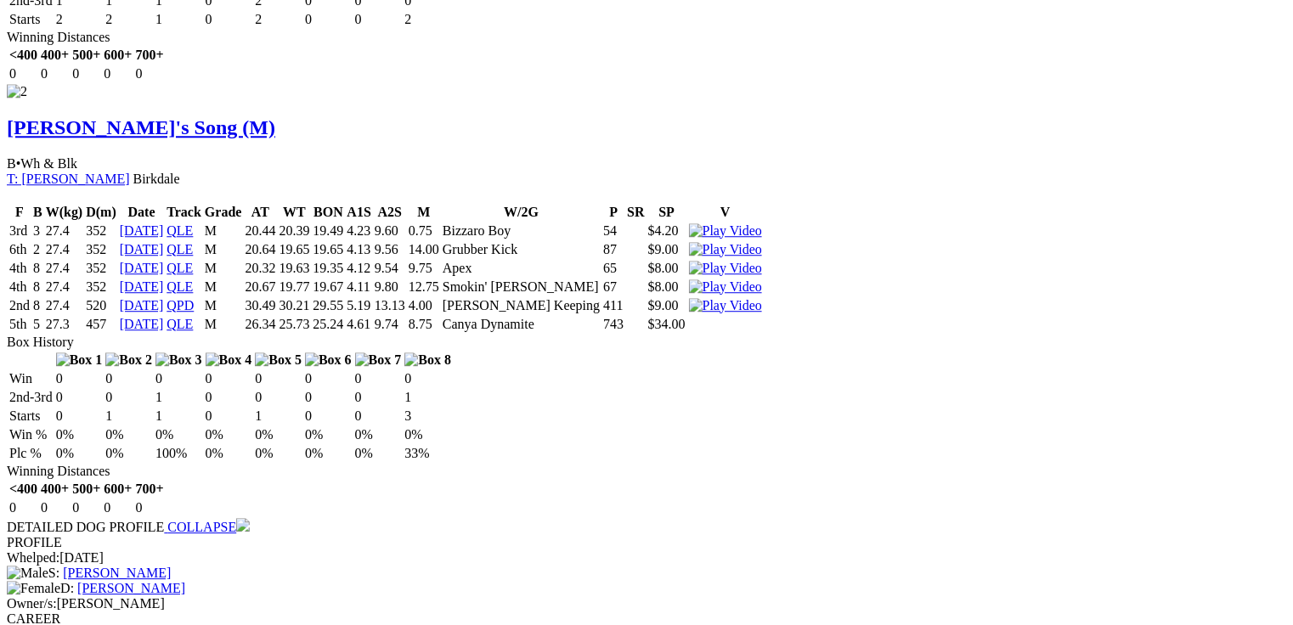
scroll to position [2232, 0]
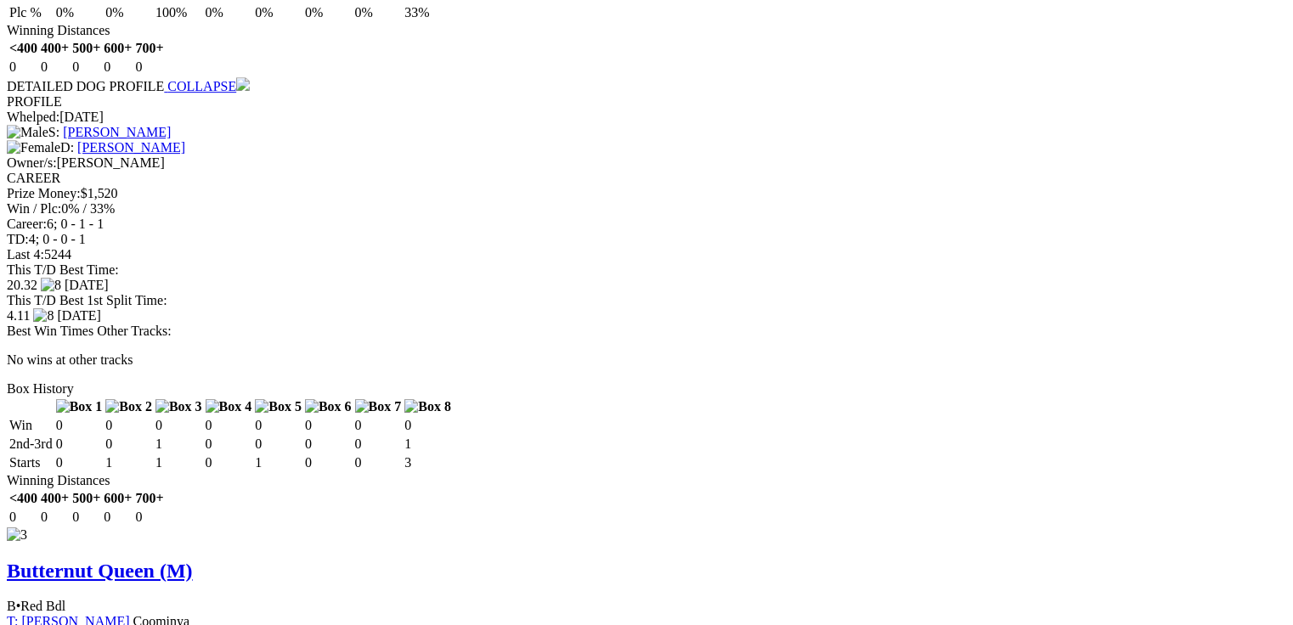
scroll to position [2683, 0]
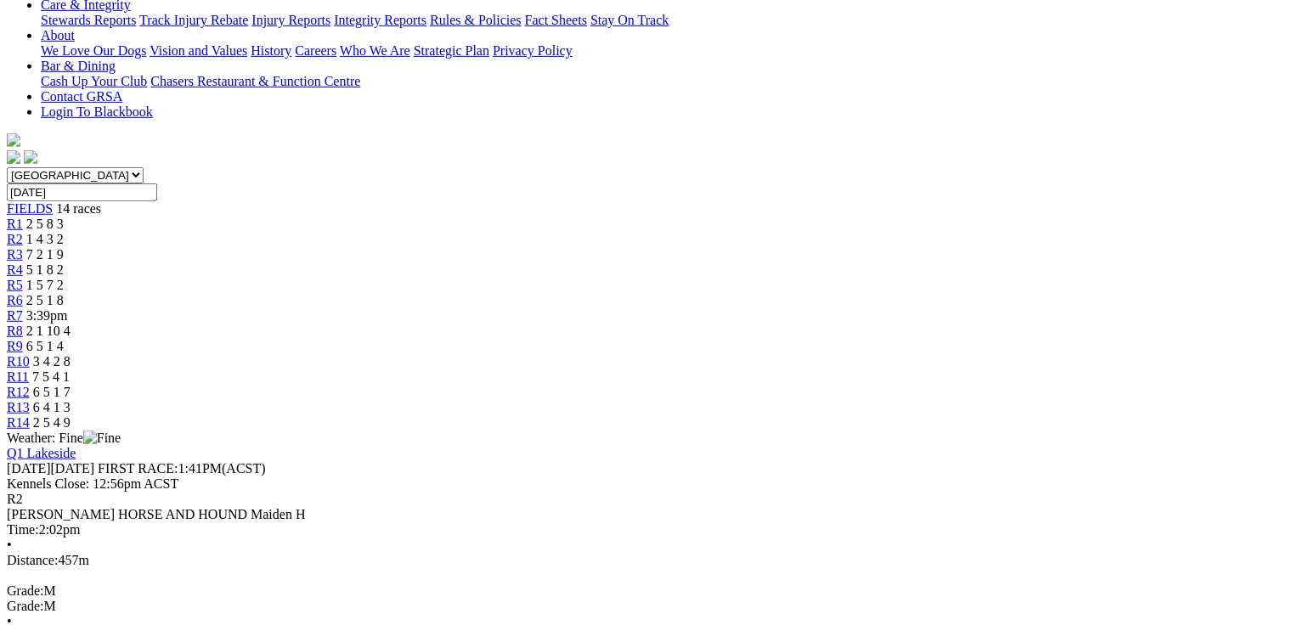
scroll to position [408, 0]
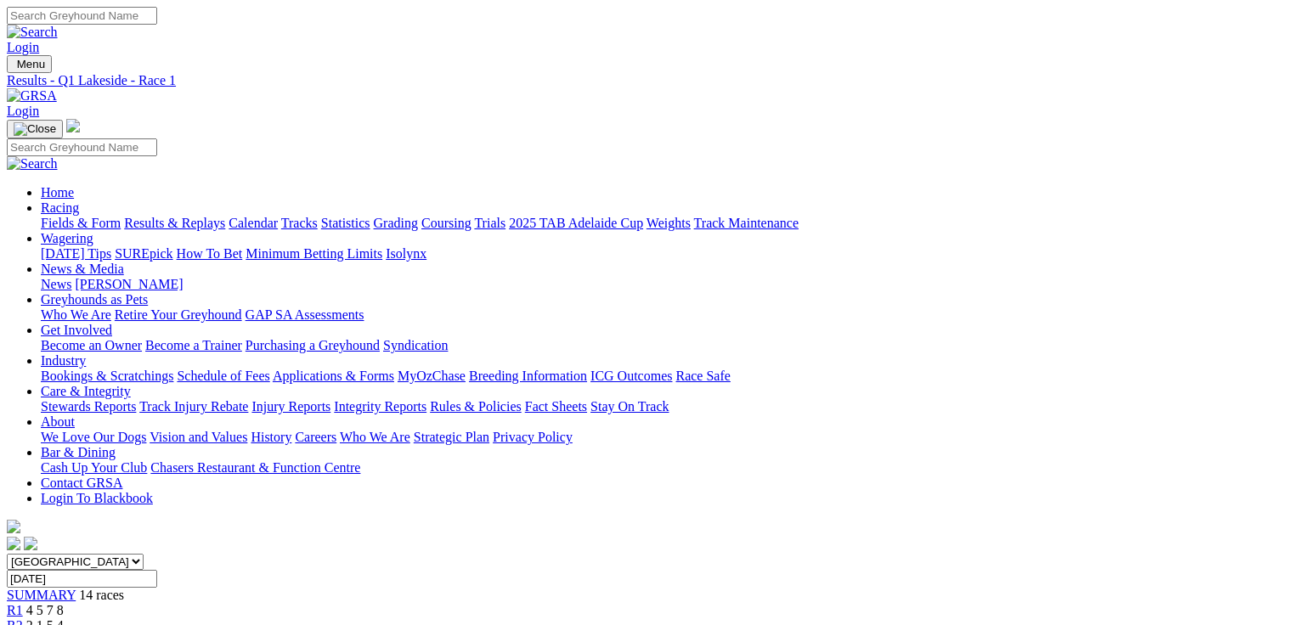
scroll to position [272, 0]
